Goal: Task Accomplishment & Management: Manage account settings

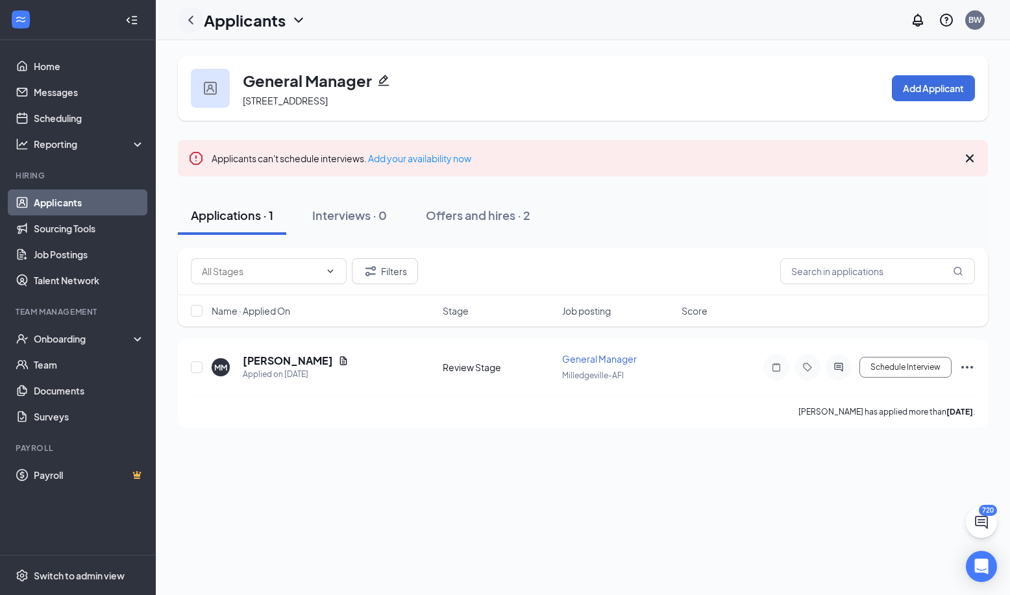
click at [190, 17] on icon "ChevronLeft" at bounding box center [191, 20] width 16 height 16
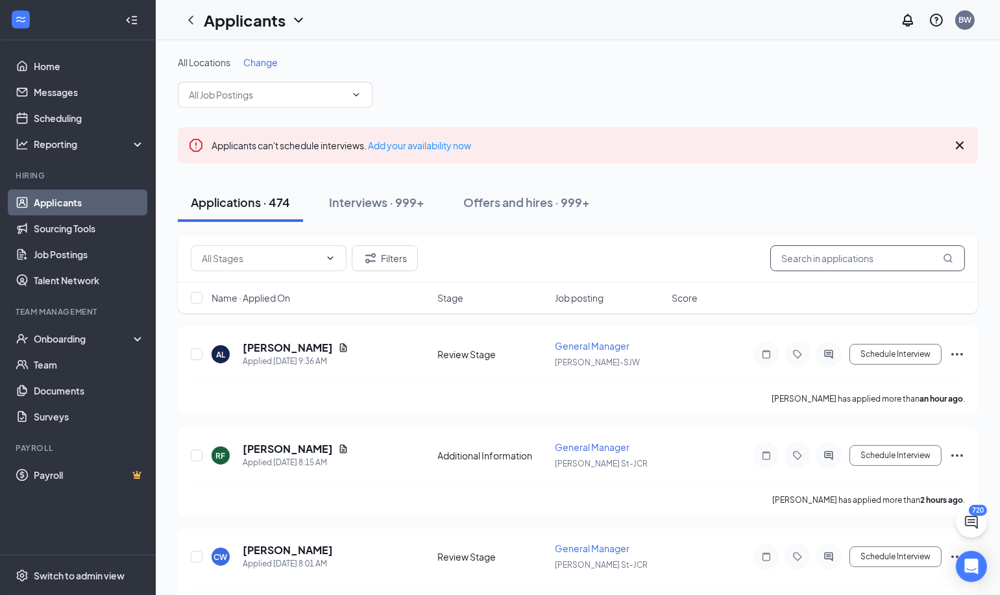
click at [850, 261] on input "text" at bounding box center [867, 258] width 195 height 26
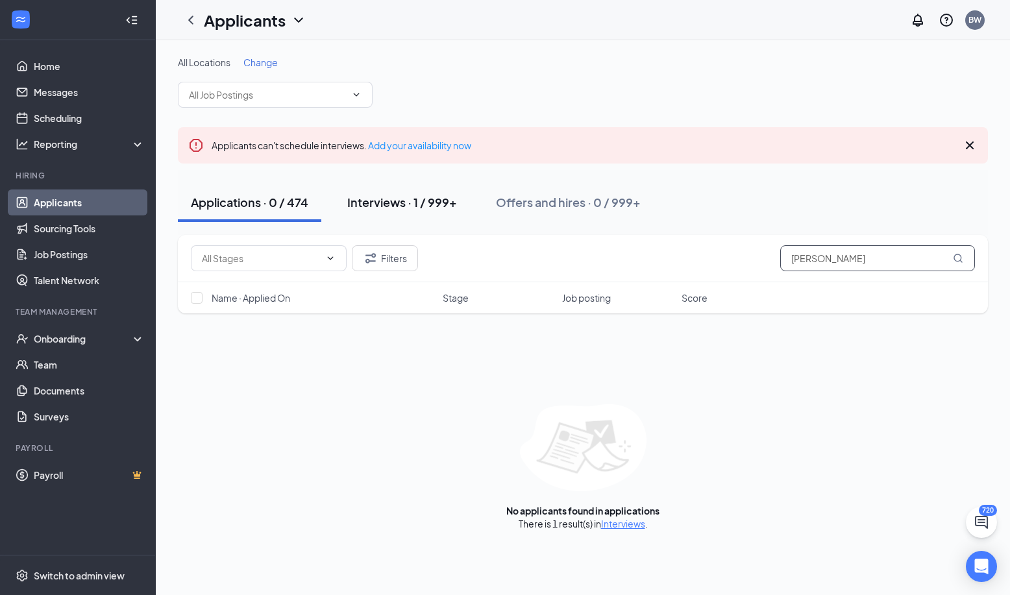
type input "[PERSON_NAME]"
click at [386, 201] on div "Interviews · 1 / 999+" at bounding box center [402, 202] width 110 height 16
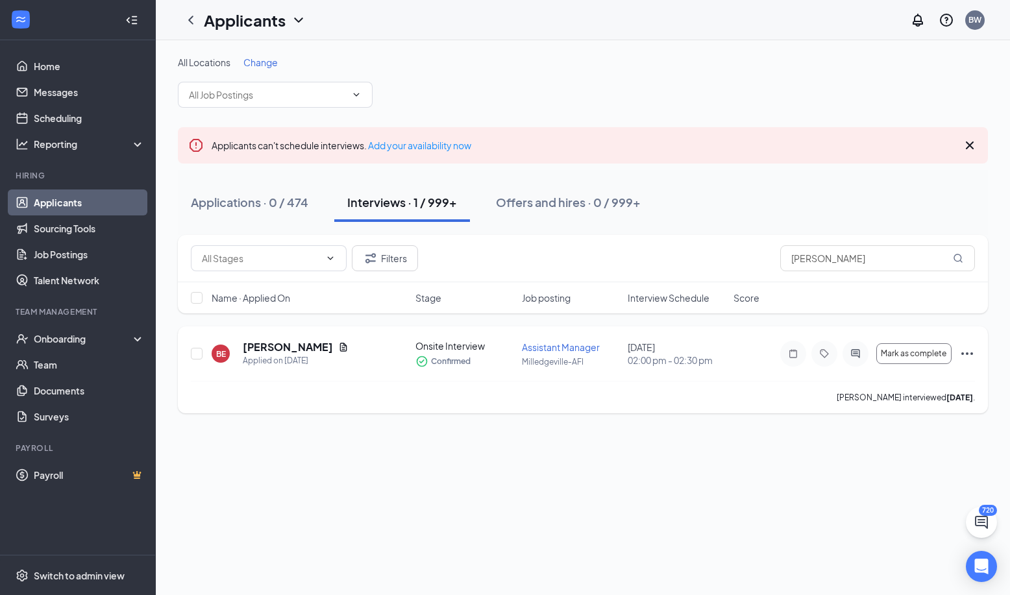
click at [964, 354] on icon "Ellipses" at bounding box center [967, 354] width 16 height 16
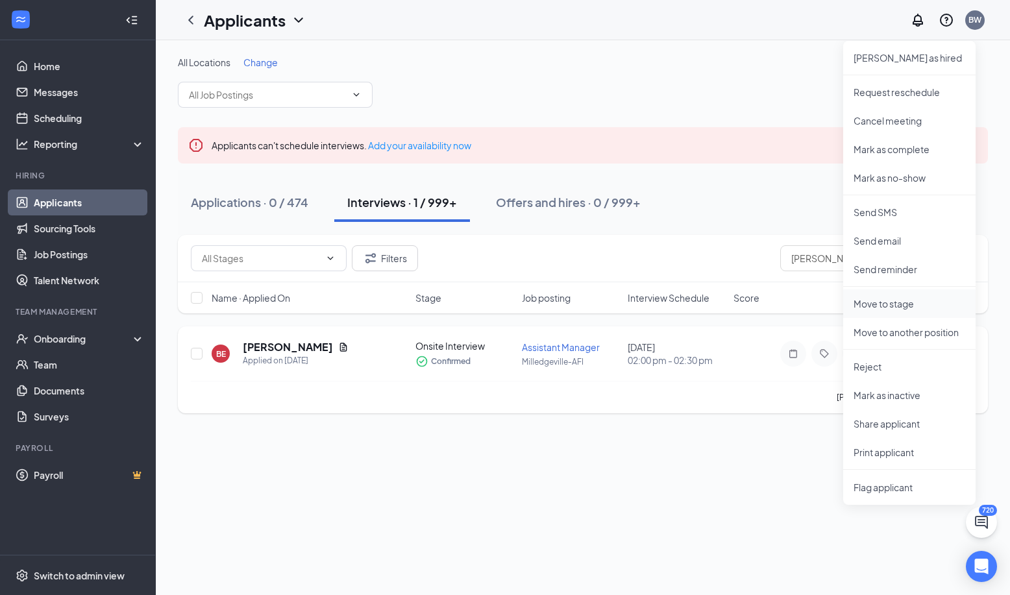
click at [892, 304] on p "Move to stage" at bounding box center [909, 303] width 112 height 13
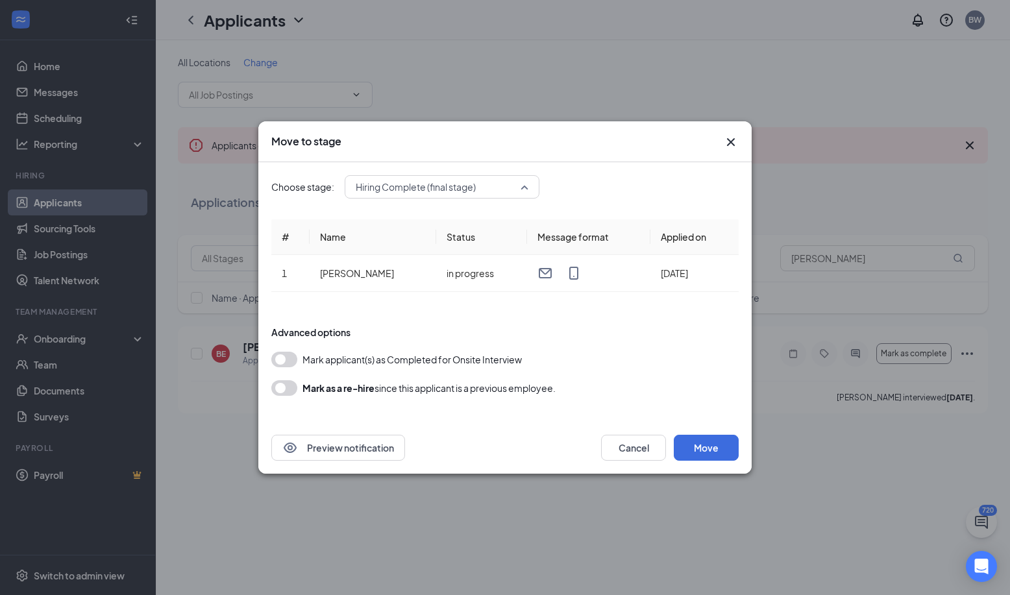
click at [524, 187] on span "Hiring Complete (final stage)" at bounding box center [442, 186] width 173 height 19
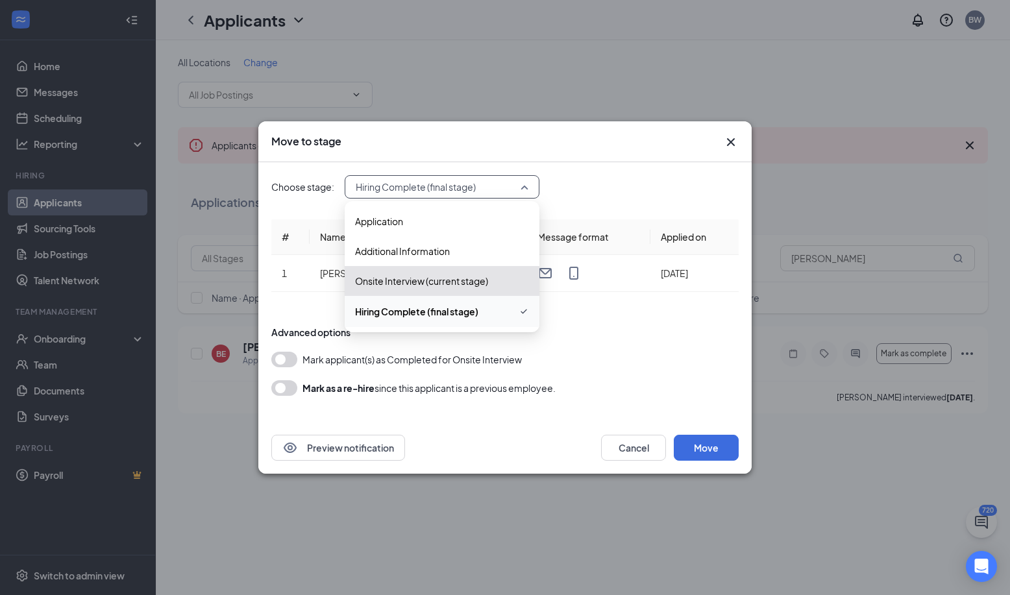
click at [450, 319] on span "Hiring Complete (final stage)" at bounding box center [442, 312] width 174 height 16
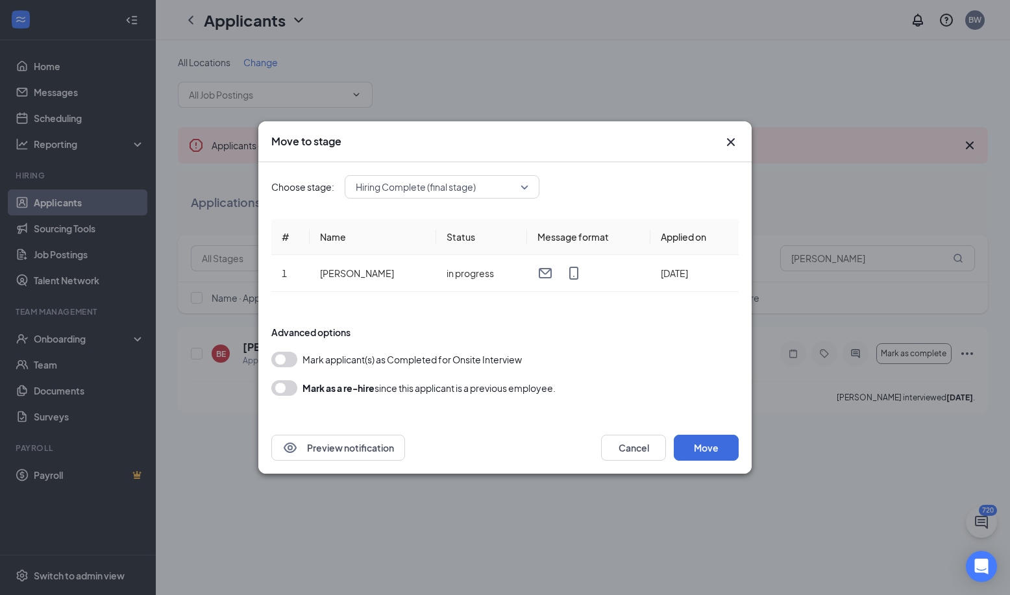
click at [291, 361] on button "button" at bounding box center [284, 360] width 26 height 16
click at [712, 450] on button "Move" at bounding box center [706, 448] width 65 height 26
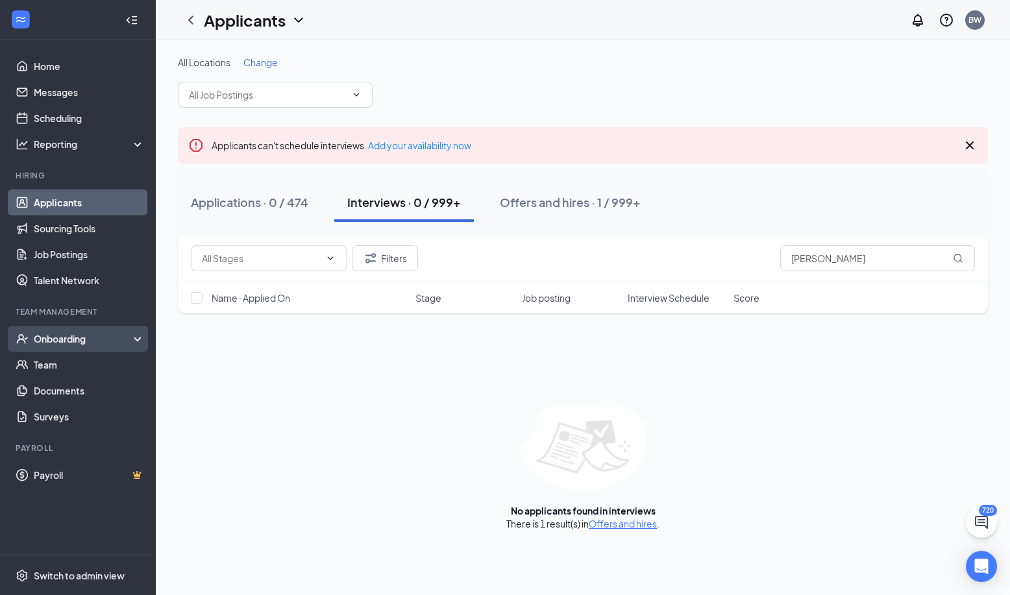
click at [60, 338] on div "Onboarding" at bounding box center [84, 338] width 100 height 13
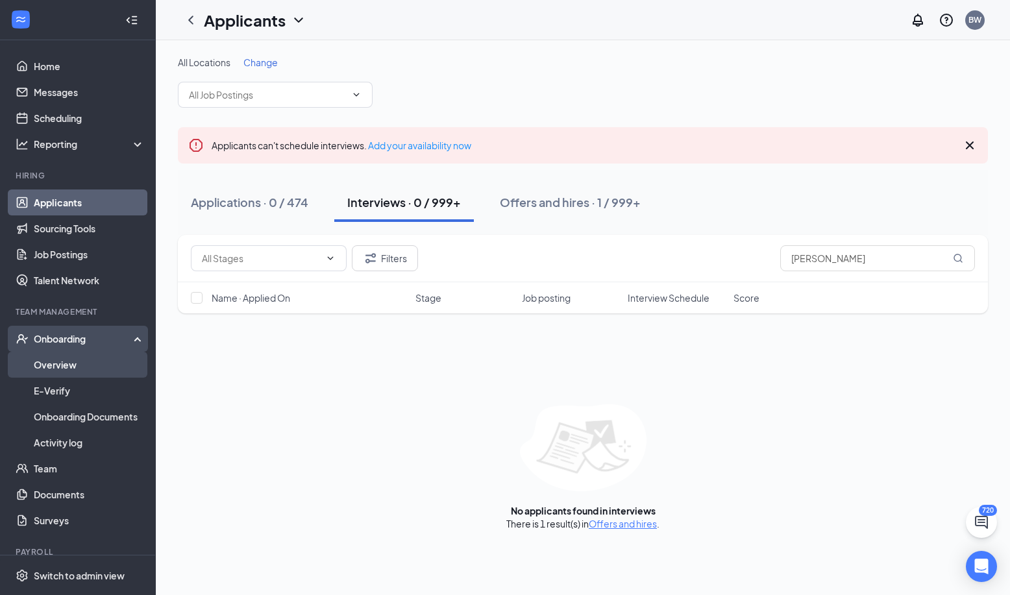
click at [66, 361] on link "Overview" at bounding box center [89, 365] width 111 height 26
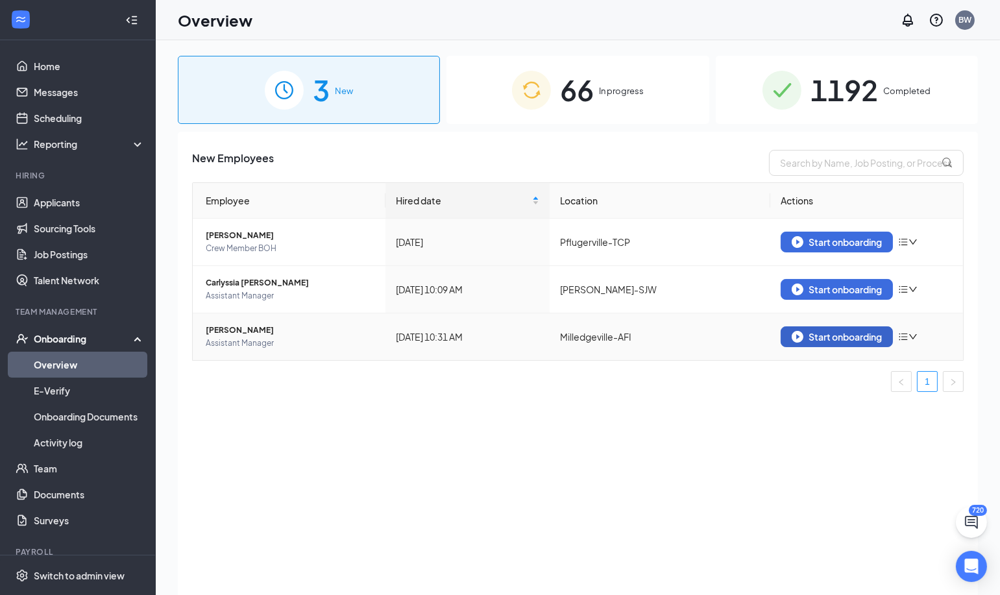
click at [877, 337] on div "Start onboarding" at bounding box center [837, 337] width 90 height 12
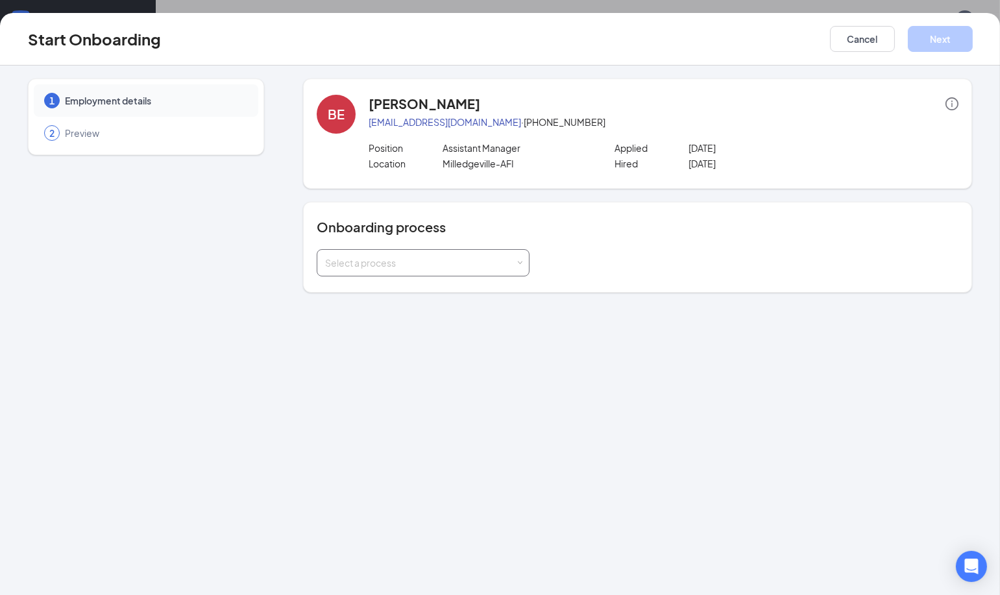
click at [488, 265] on div "Select a process" at bounding box center [420, 262] width 190 height 13
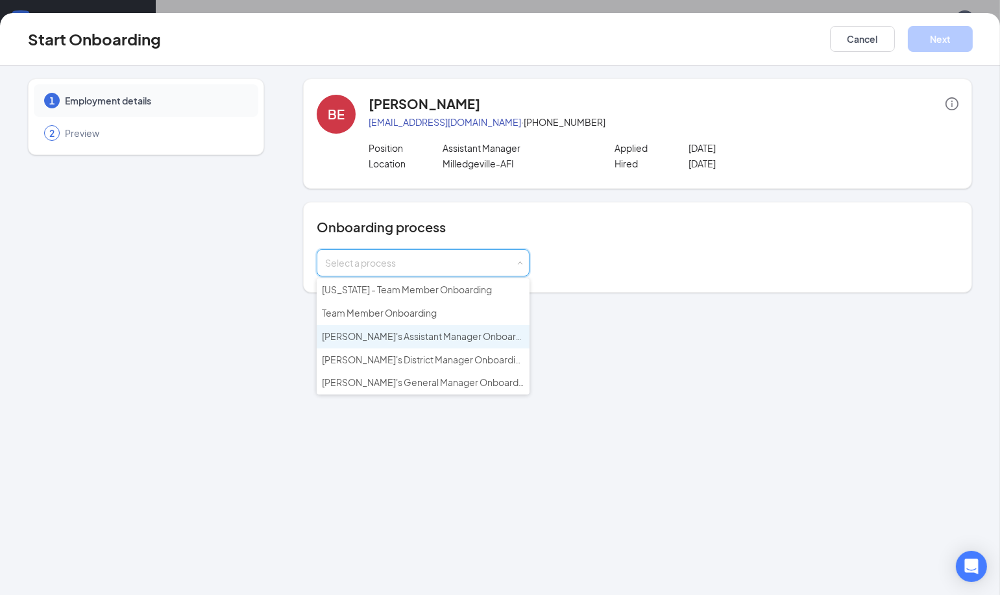
click at [442, 335] on span "[PERSON_NAME]'s Assistant Manager Onboarding" at bounding box center [428, 336] width 213 height 12
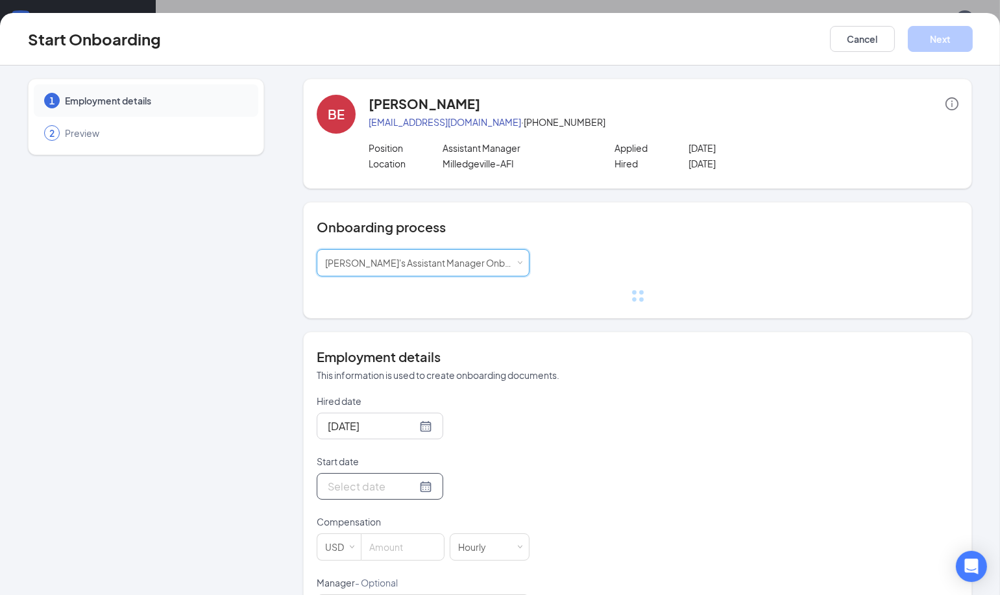
click at [415, 455] on p "Start date" at bounding box center [423, 461] width 213 height 13
click at [415, 478] on input "Start date" at bounding box center [372, 486] width 89 height 16
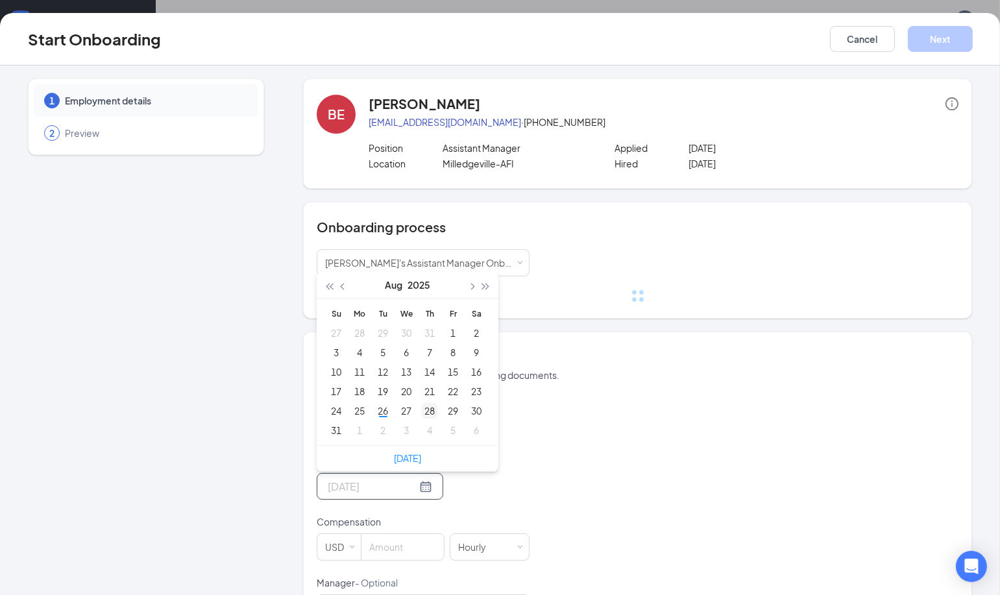
click at [424, 410] on tbody "27 28 29 30 31 1 2 3 4 5 6 7 8 9 10 11 12 13 14 15 16 17 18 19 20 21 22 23 24 2…" at bounding box center [407, 381] width 164 height 117
type input "[DATE]"
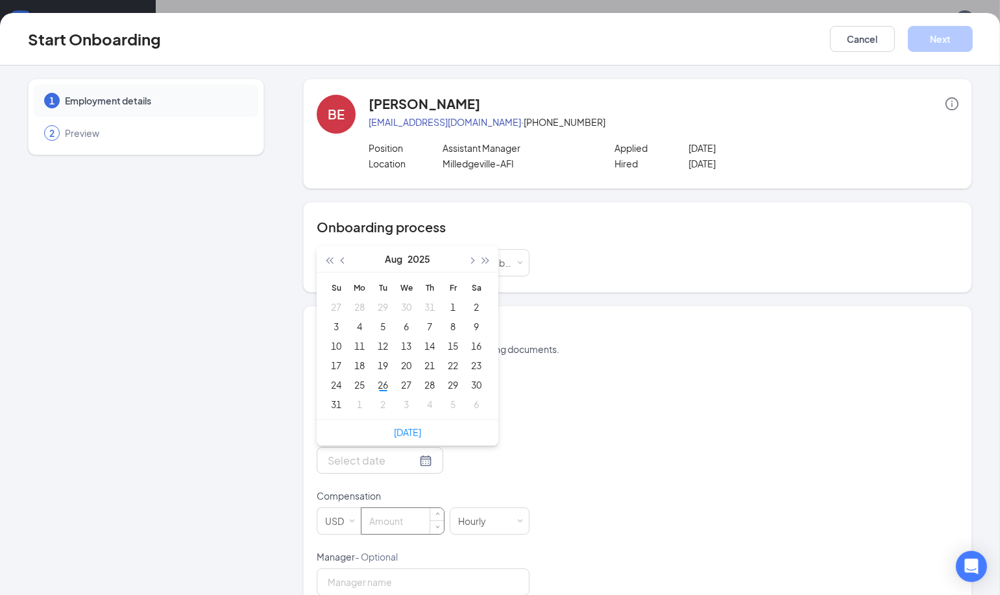
click at [402, 521] on input at bounding box center [402, 521] width 82 height 26
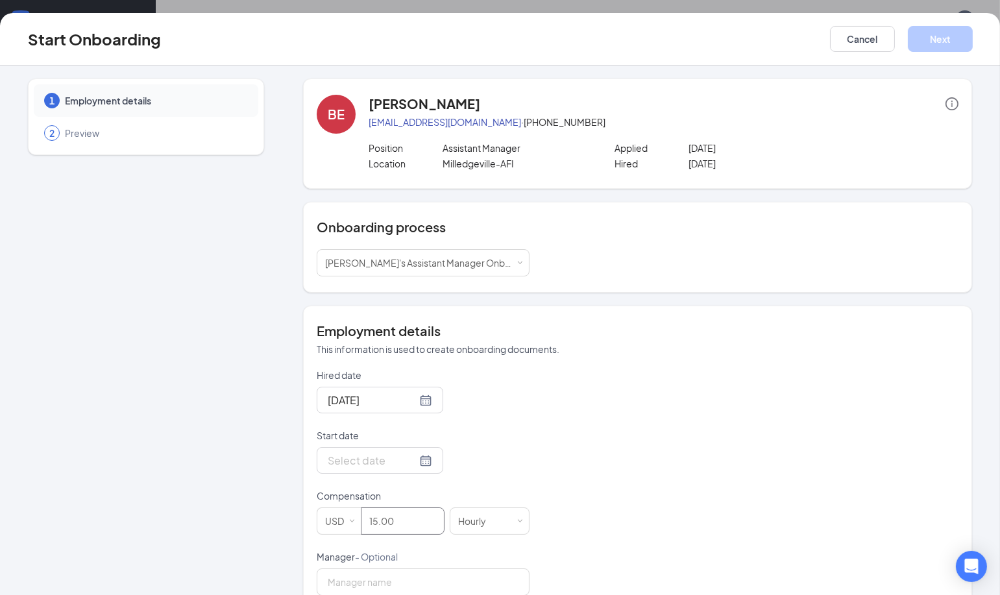
click at [761, 307] on div "Employment details This information is used to create onboarding documents. Hir…" at bounding box center [637, 558] width 669 height 504
type input "15"
click at [849, 268] on div "Select a process [PERSON_NAME]'s Assistant Manager Onboarding" at bounding box center [638, 262] width 642 height 27
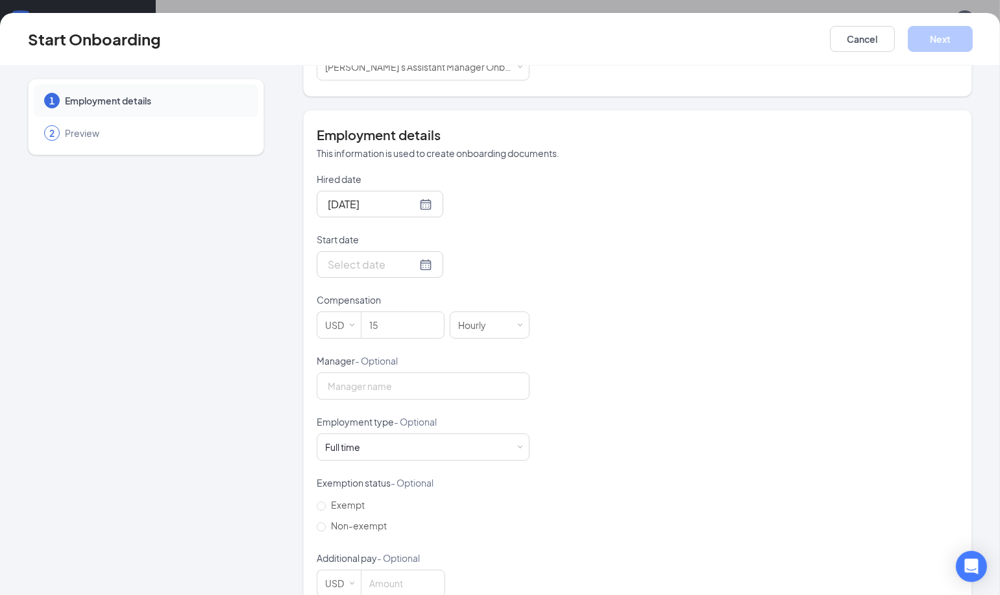
scroll to position [190, 0]
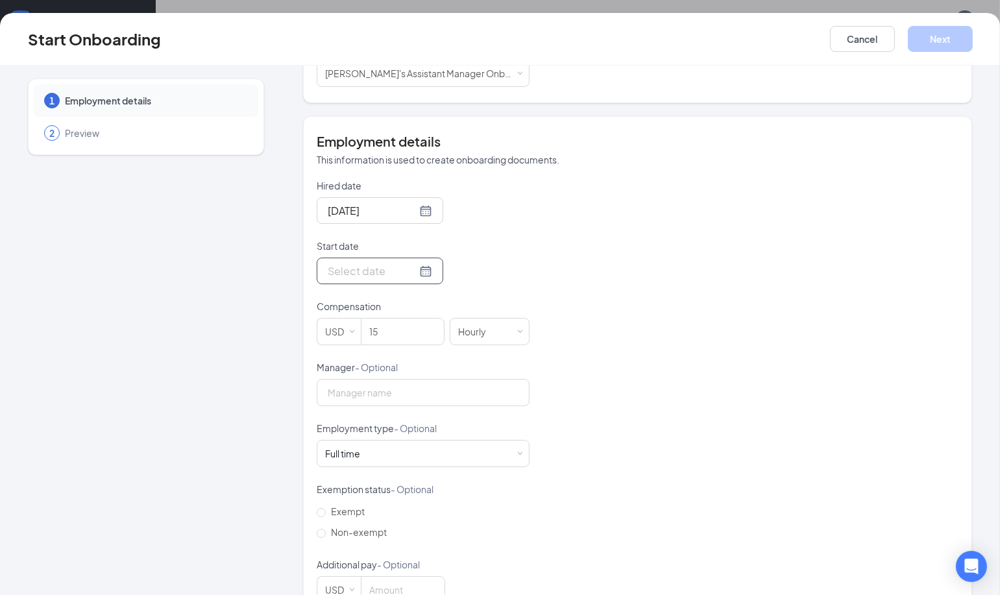
click at [413, 271] on div at bounding box center [380, 271] width 104 height 16
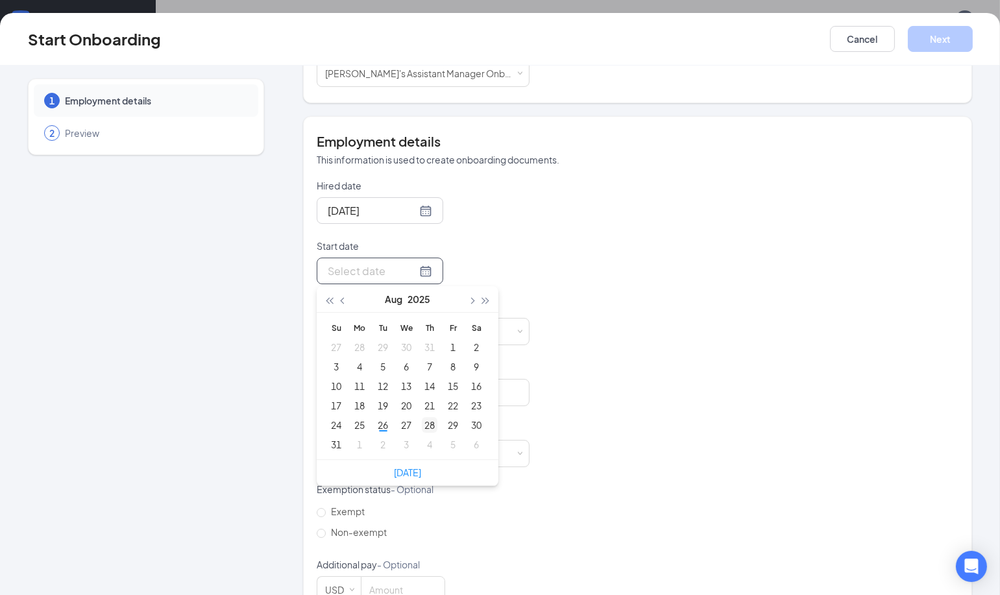
click at [424, 419] on div "28" at bounding box center [430, 425] width 16 height 16
type input "[DATE]"
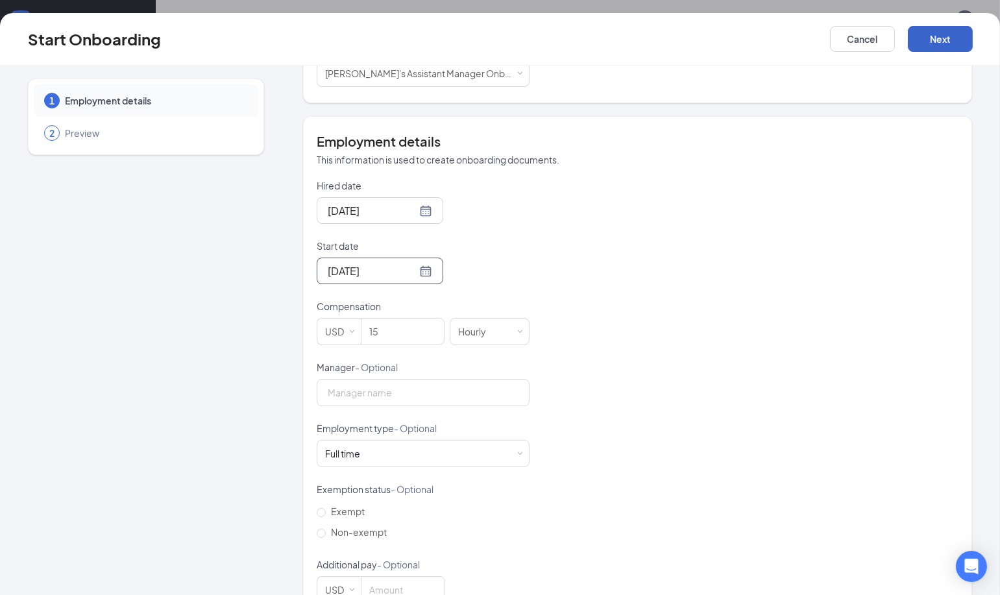
click at [943, 42] on button "Next" at bounding box center [940, 39] width 65 height 26
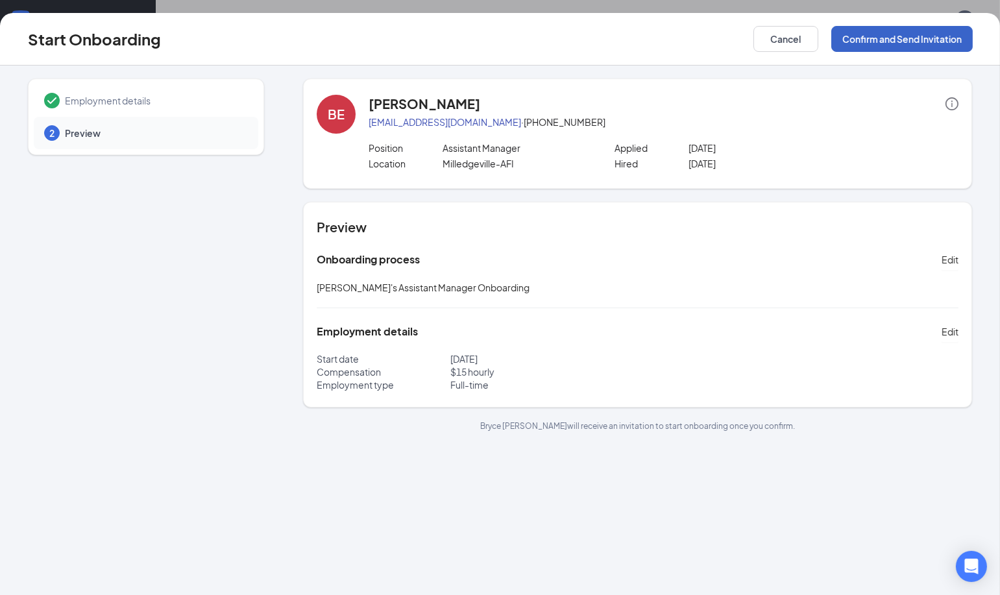
click at [908, 39] on button "Confirm and Send Invitation" at bounding box center [901, 39] width 141 height 26
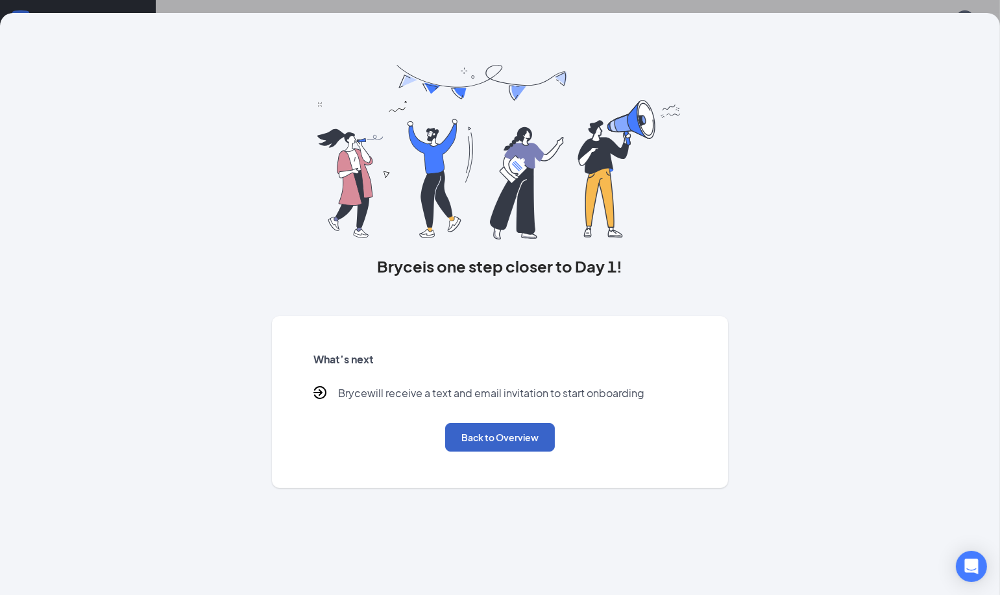
click at [516, 434] on button "Back to Overview" at bounding box center [500, 437] width 110 height 29
